Goal: Information Seeking & Learning: Check status

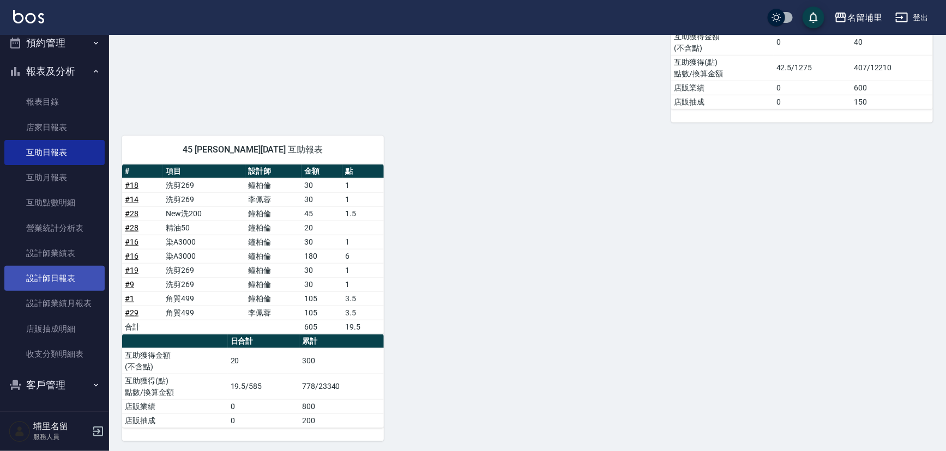
scroll to position [125, 0]
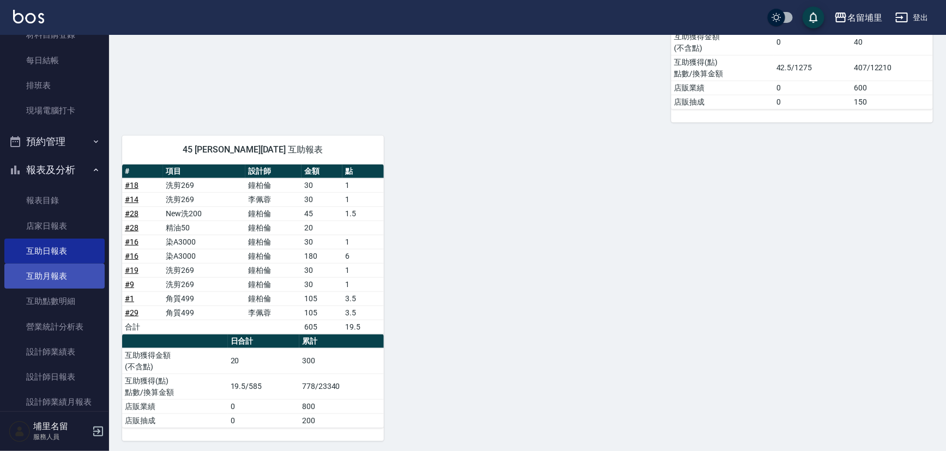
click at [94, 283] on ul "報表目錄 店家日報表 互助日報表 互助月報表 互助點數明細 營業統計分析表 設計師業績表 設計師日報表 設計師業績月報表 店販抽成明細 收支分類明細表" at bounding box center [54, 327] width 100 height 286
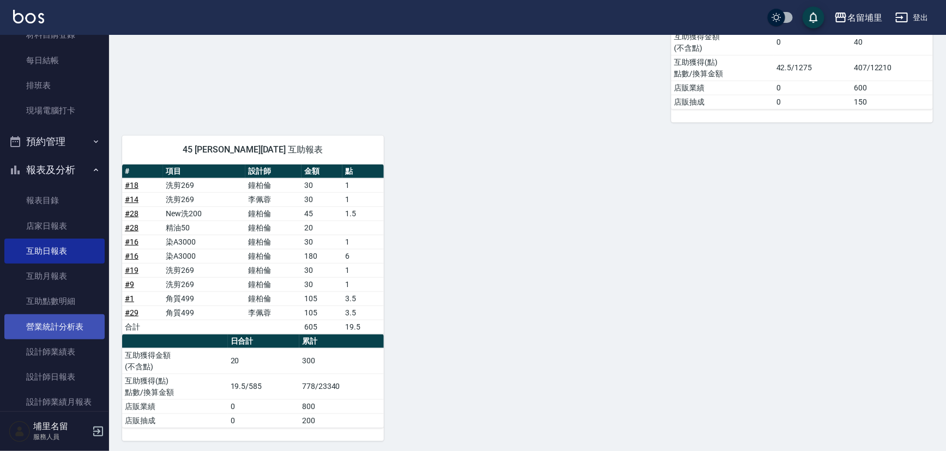
click at [76, 316] on link "營業統計分析表" at bounding box center [54, 327] width 100 height 25
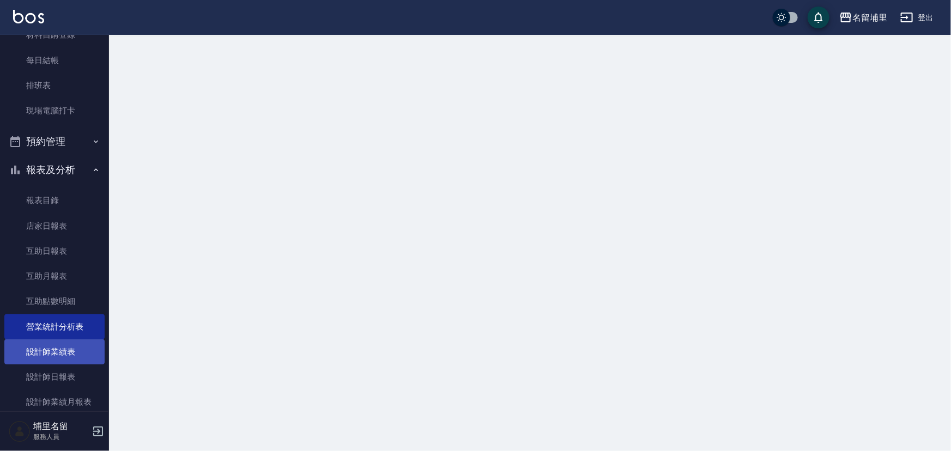
click at [78, 343] on link "設計師業績表" at bounding box center [54, 352] width 100 height 25
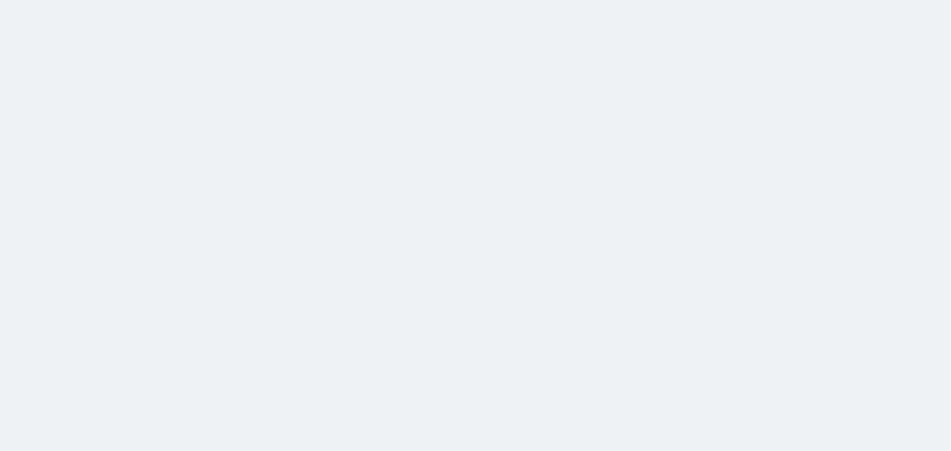
click at [69, 0] on html at bounding box center [475, 0] width 951 height 0
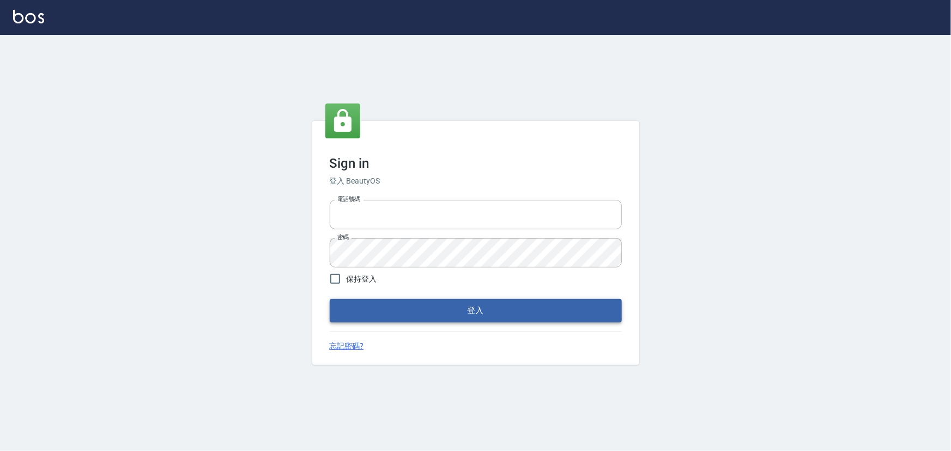
type input "2988528"
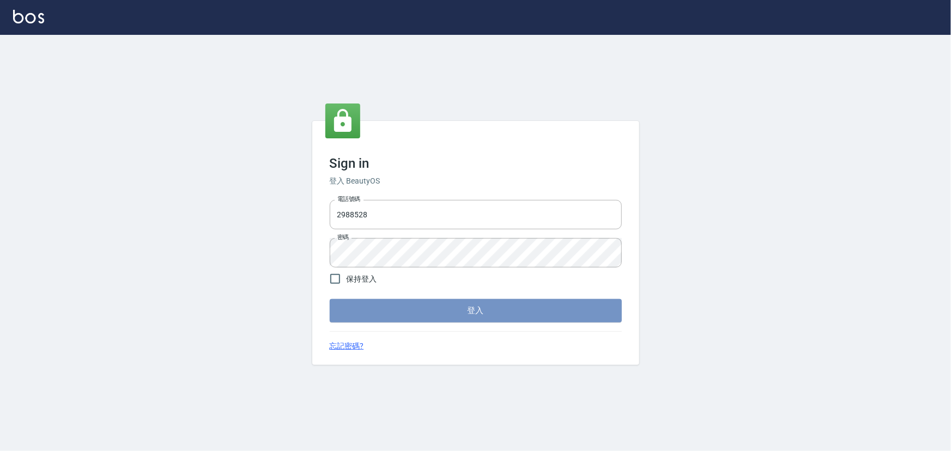
click at [369, 315] on button "登入" at bounding box center [476, 310] width 292 height 23
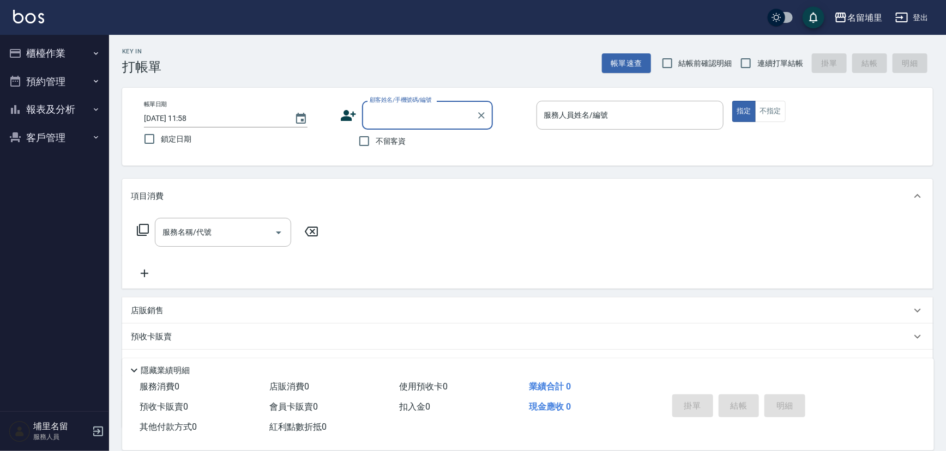
click at [50, 70] on button "預約管理" at bounding box center [54, 82] width 100 height 28
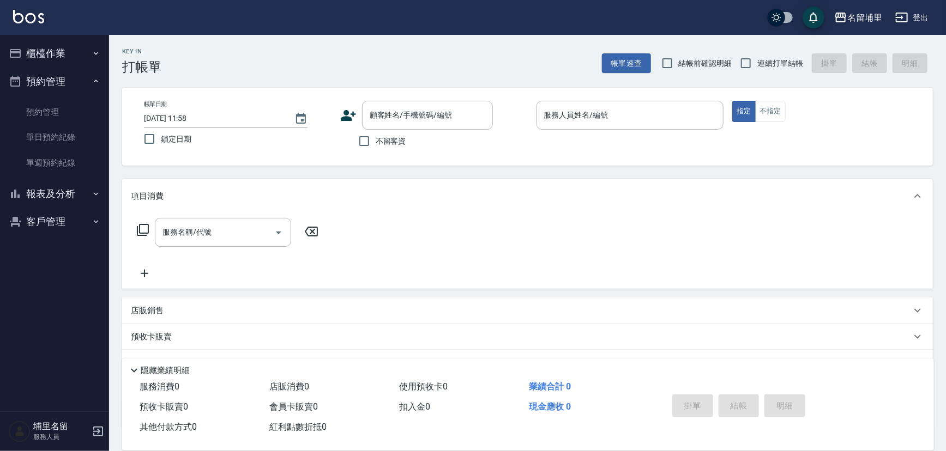
click at [62, 194] on button "報表及分析" at bounding box center [54, 194] width 100 height 28
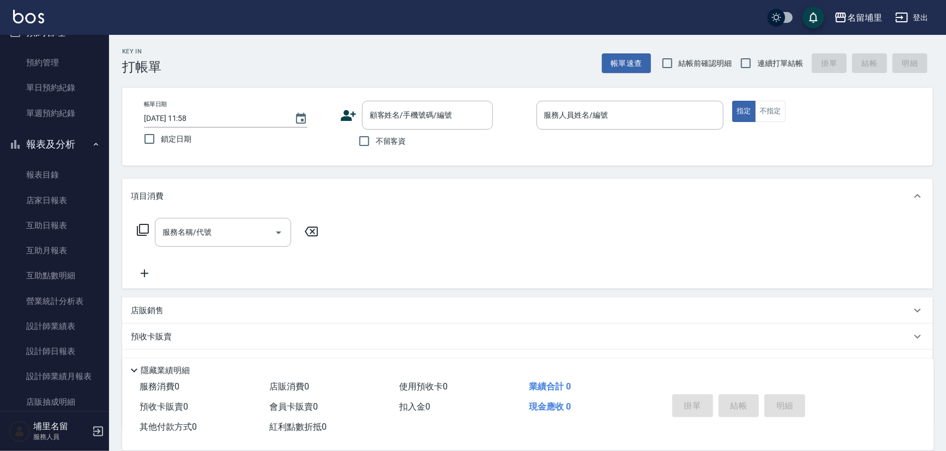
scroll to position [114, 0]
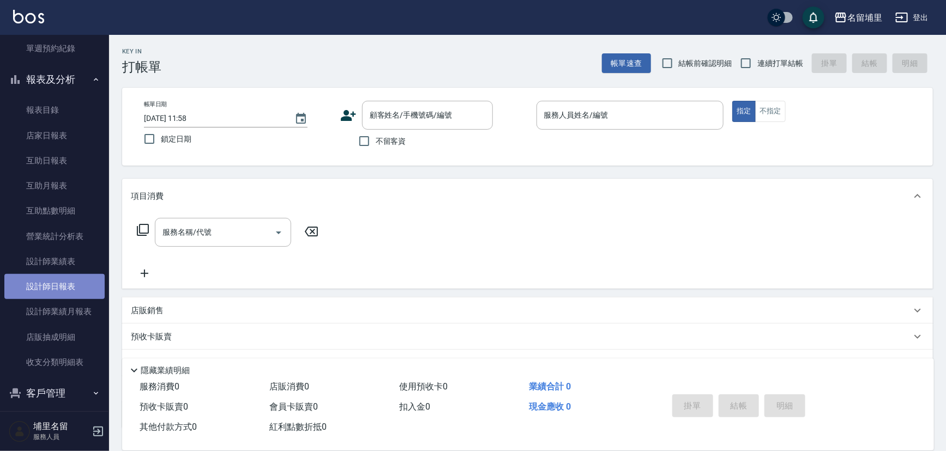
click at [65, 295] on link "設計師日報表" at bounding box center [54, 286] width 100 height 25
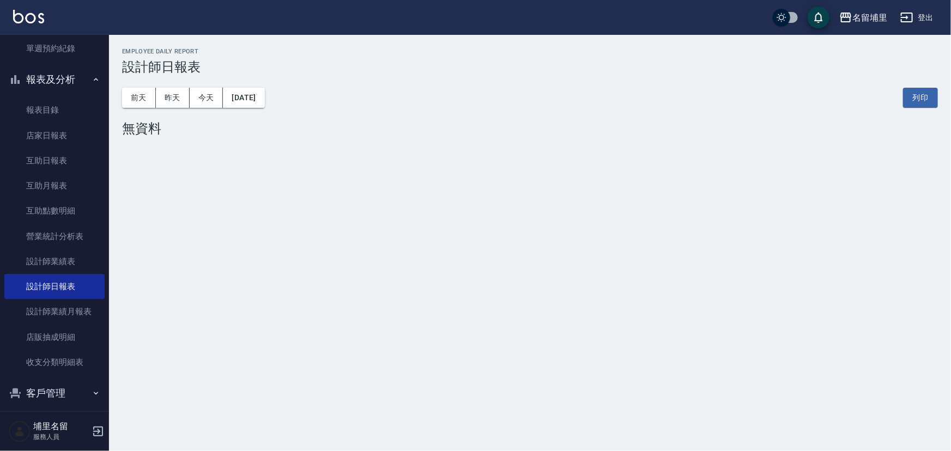
click at [179, 108] on div "[DATE] [DATE] [DATE] [DATE] 列印" at bounding box center [530, 98] width 816 height 46
click at [184, 92] on button "昨天" at bounding box center [173, 98] width 34 height 20
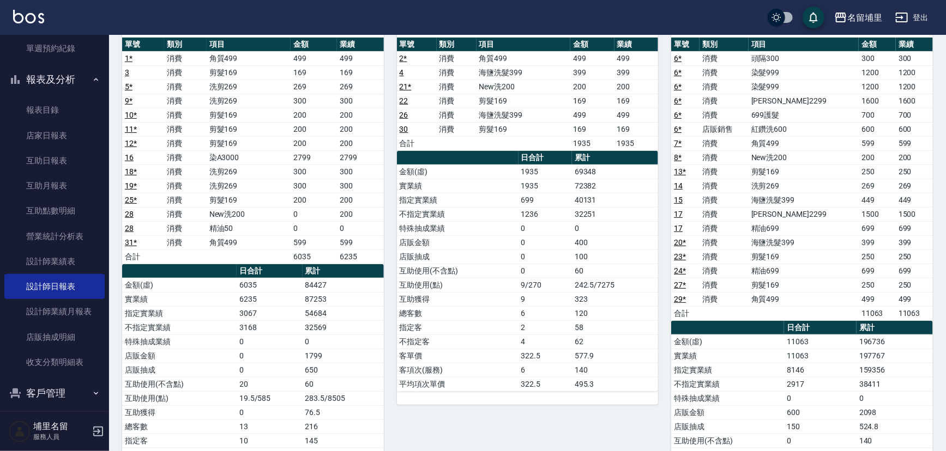
scroll to position [198, 0]
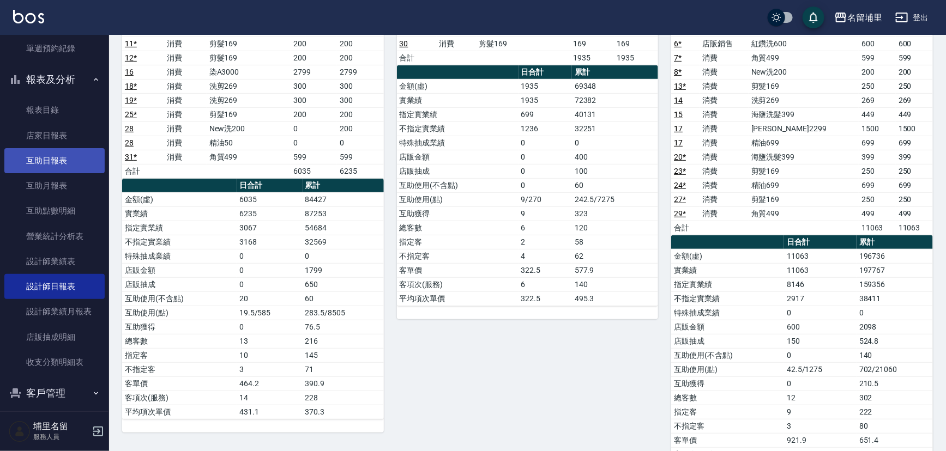
click at [57, 153] on link "互助日報表" at bounding box center [54, 160] width 100 height 25
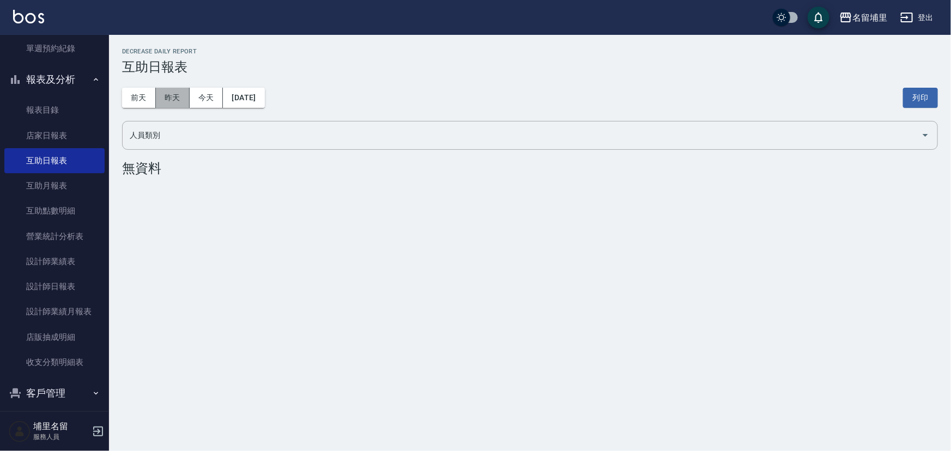
click at [167, 95] on button "昨天" at bounding box center [173, 98] width 34 height 20
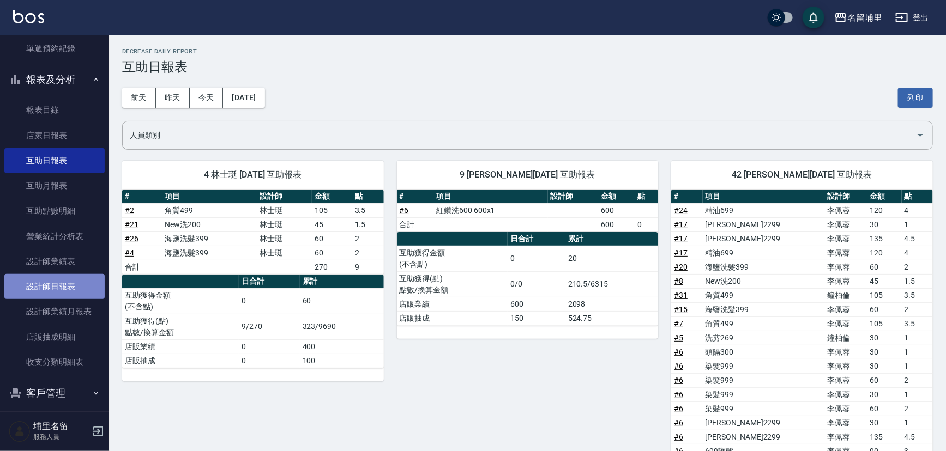
click at [80, 293] on link "設計師日報表" at bounding box center [54, 286] width 100 height 25
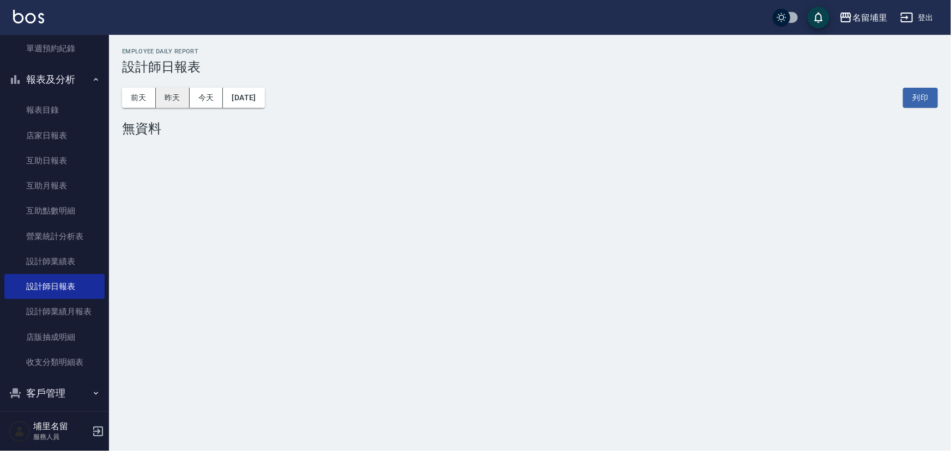
click at [173, 99] on button "昨天" at bounding box center [173, 98] width 34 height 20
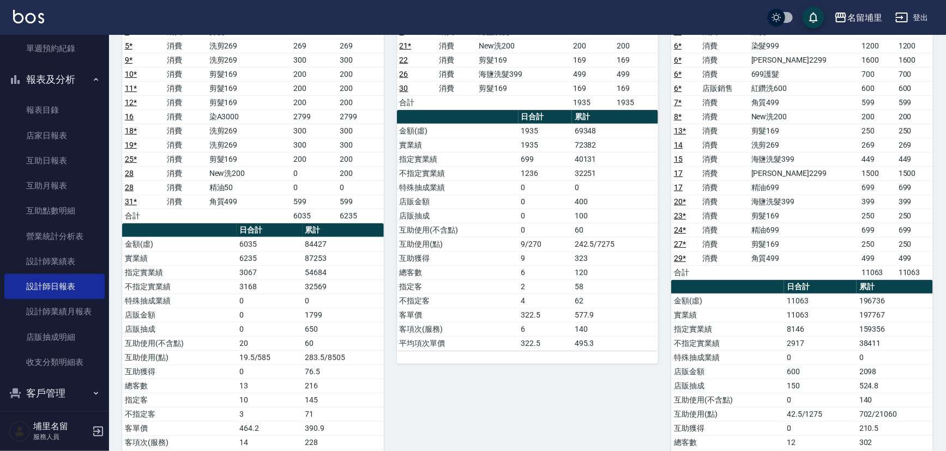
scroll to position [147, 0]
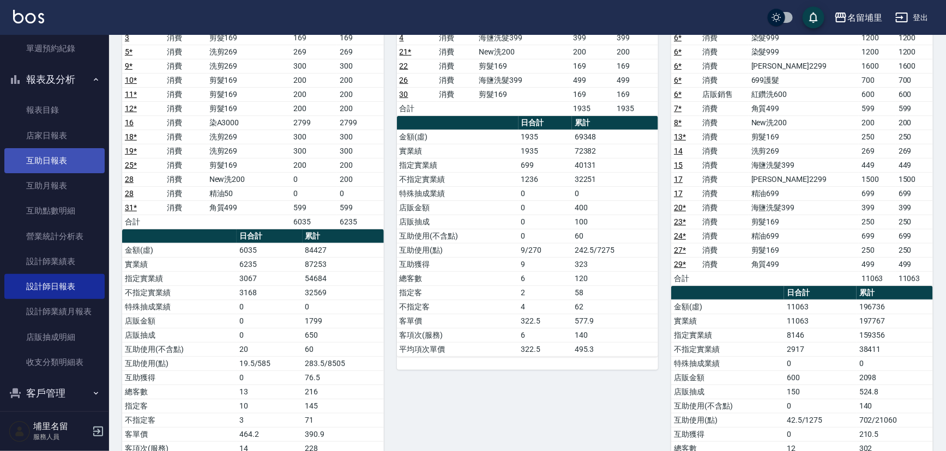
click at [77, 159] on link "互助日報表" at bounding box center [54, 160] width 100 height 25
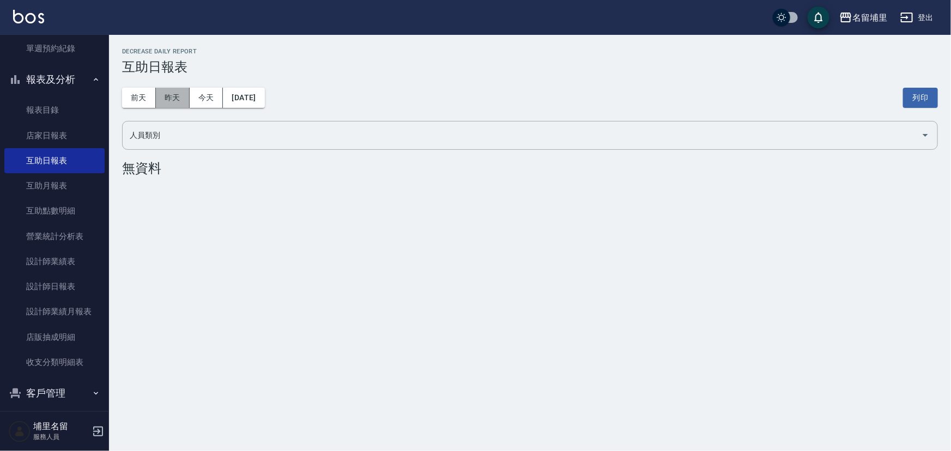
click at [176, 95] on button "昨天" at bounding box center [173, 98] width 34 height 20
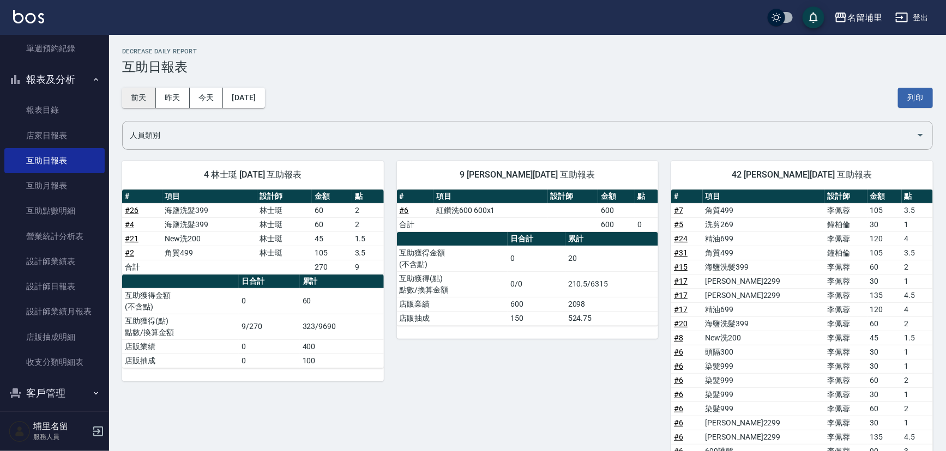
click at [152, 95] on button "前天" at bounding box center [139, 98] width 34 height 20
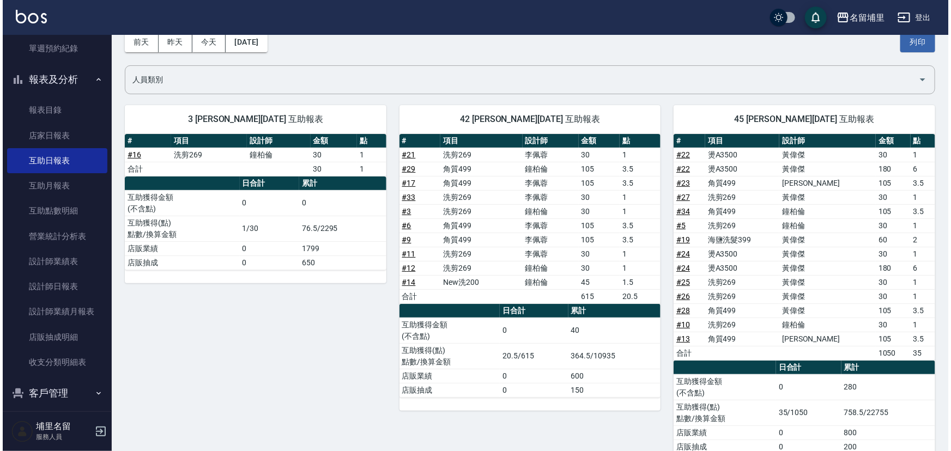
scroll to position [33, 0]
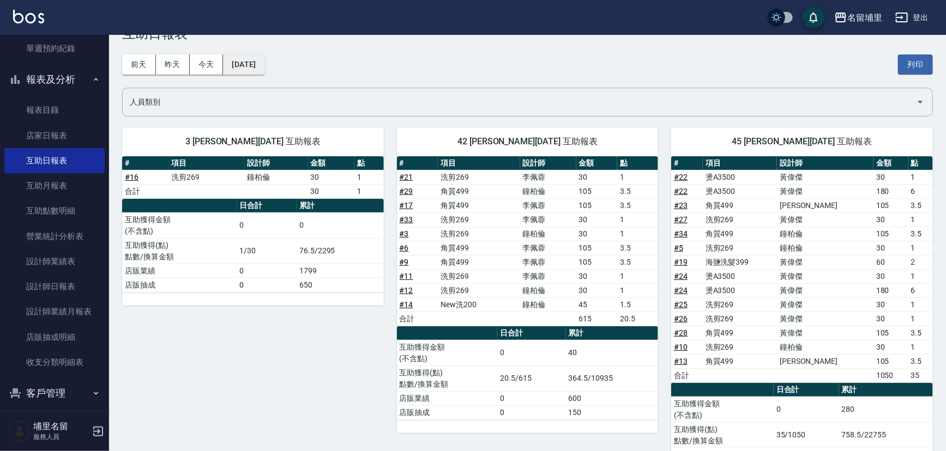
click at [264, 69] on button "[DATE]" at bounding box center [243, 65] width 41 height 20
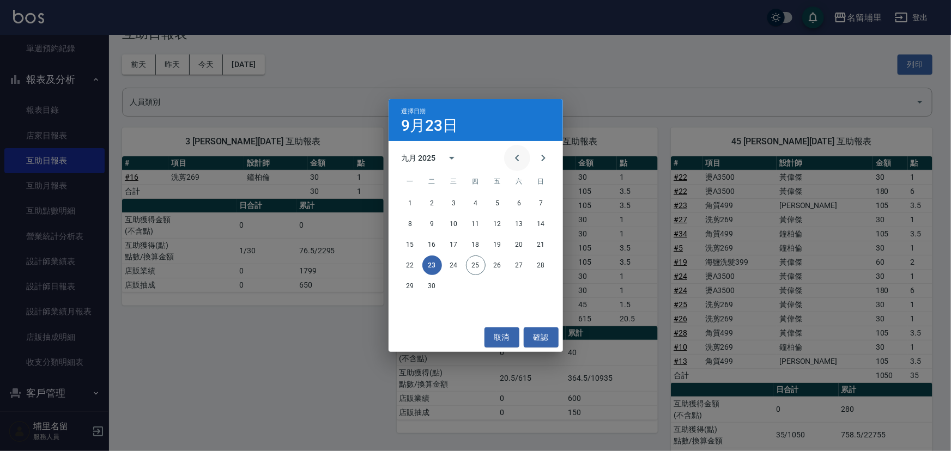
click at [515, 159] on icon "Previous month" at bounding box center [517, 158] width 13 height 13
click at [536, 284] on button "31" at bounding box center [541, 286] width 20 height 20
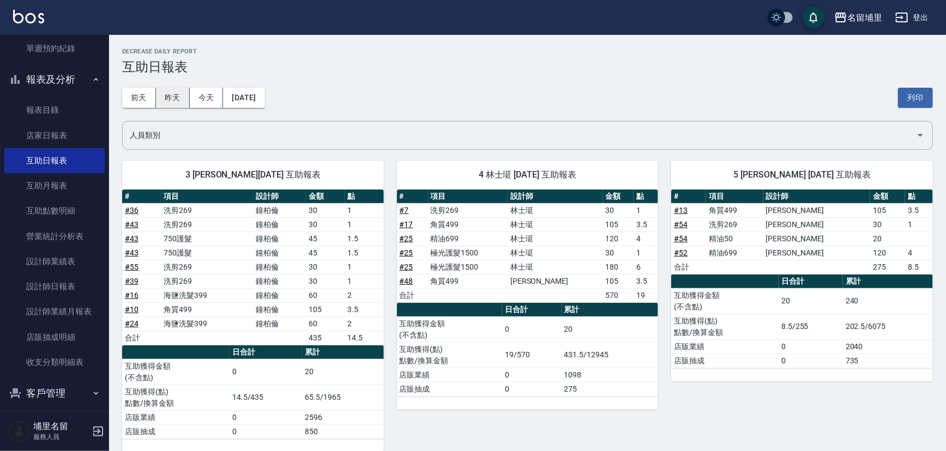
click at [176, 102] on button "昨天" at bounding box center [173, 98] width 34 height 20
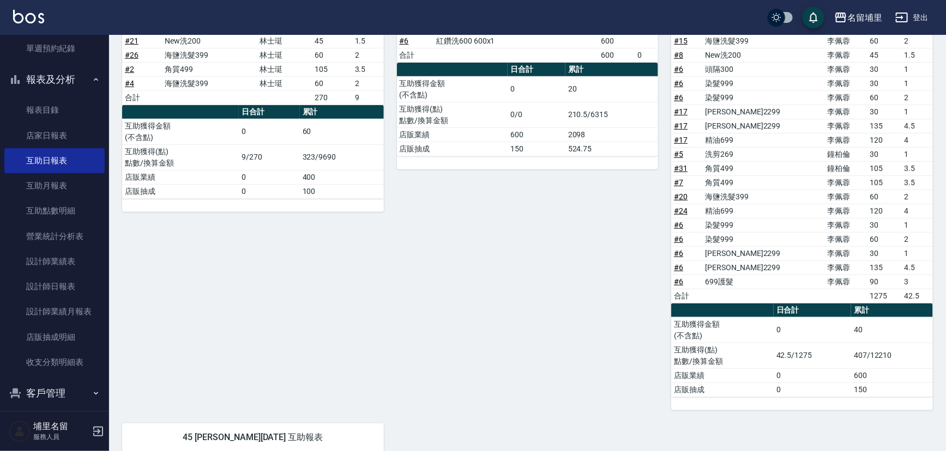
scroll to position [61, 0]
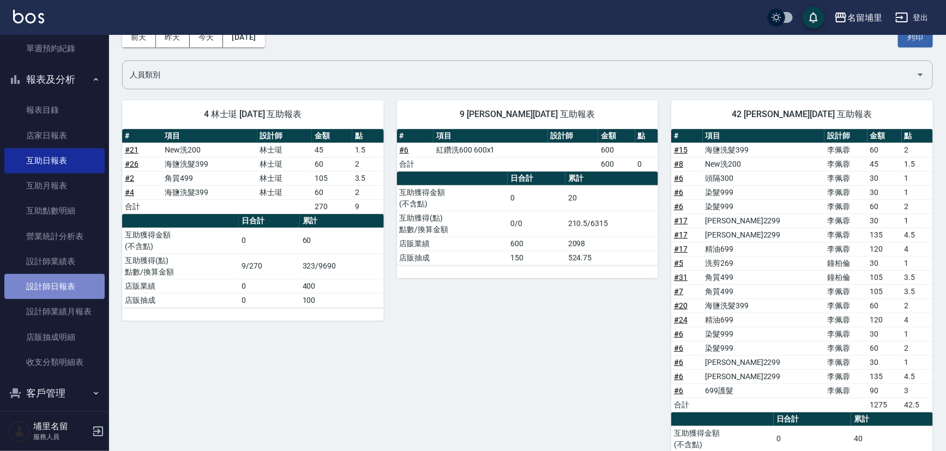
click at [72, 281] on link "設計師日報表" at bounding box center [54, 286] width 100 height 25
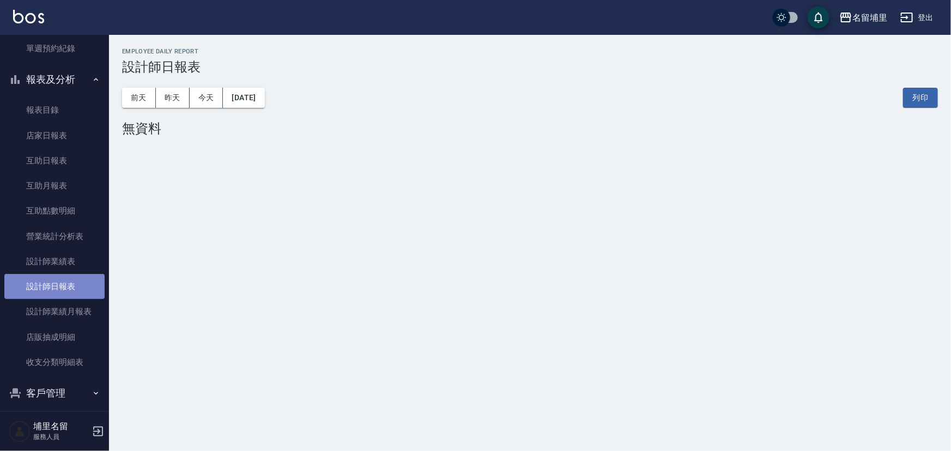
click at [71, 280] on link "設計師日報表" at bounding box center [54, 286] width 100 height 25
click at [182, 95] on button "昨天" at bounding box center [173, 98] width 34 height 20
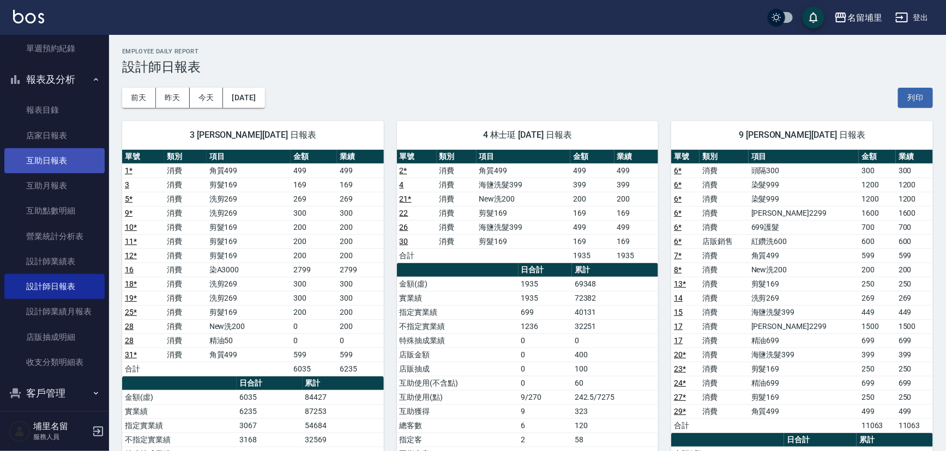
click at [63, 166] on link "互助日報表" at bounding box center [54, 160] width 100 height 25
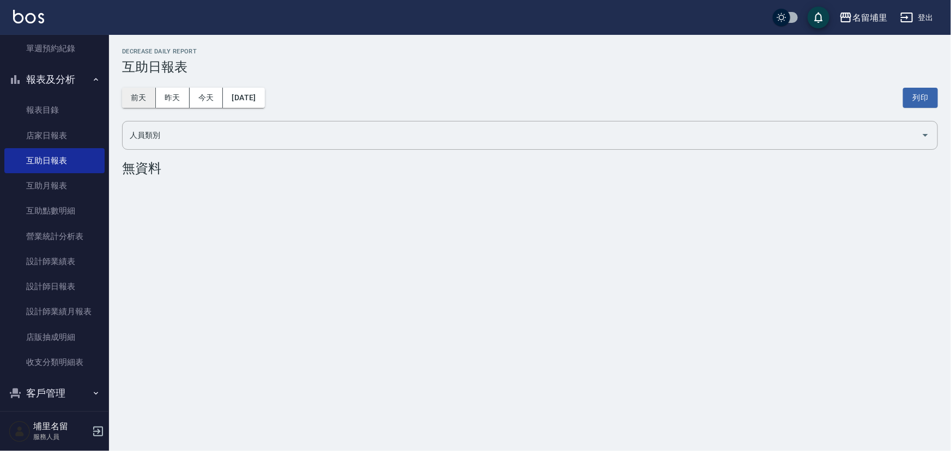
click at [156, 99] on div "[DATE] [DATE] [DATE] [DATE]" at bounding box center [193, 98] width 143 height 20
click at [171, 96] on button "昨天" at bounding box center [173, 98] width 34 height 20
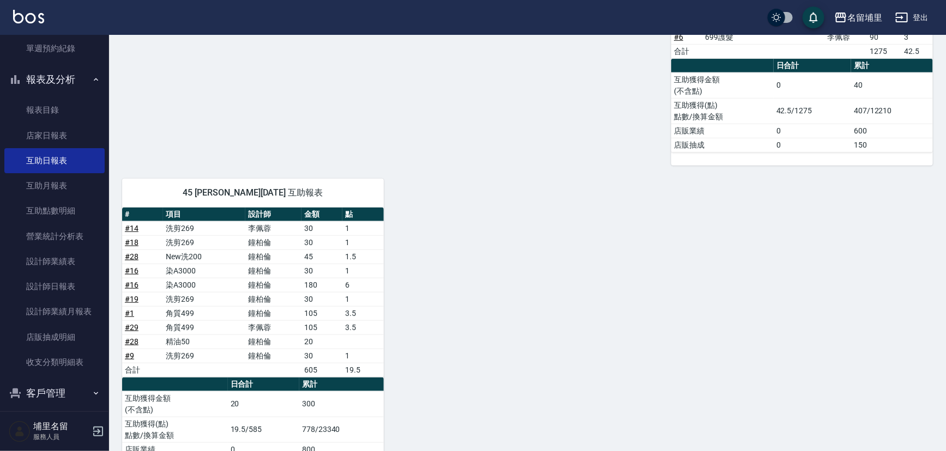
scroll to position [457, 0]
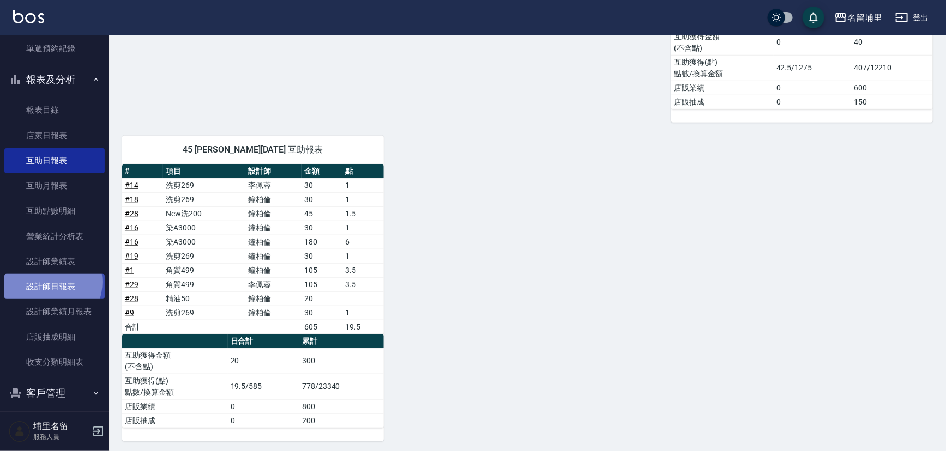
click at [49, 282] on link "設計師日報表" at bounding box center [54, 286] width 100 height 25
